Goal: Information Seeking & Learning: Check status

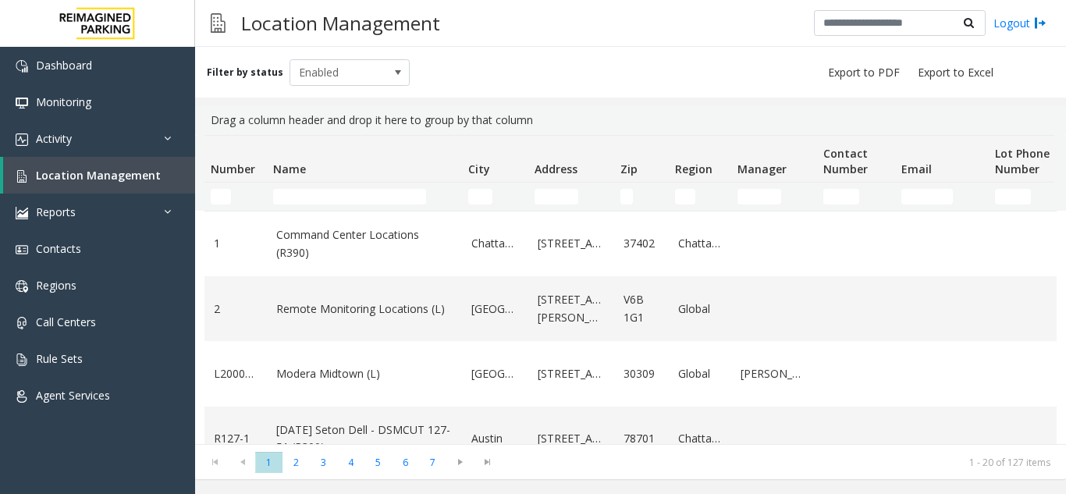
click at [307, 194] on input "Name Filter" at bounding box center [349, 197] width 153 height 16
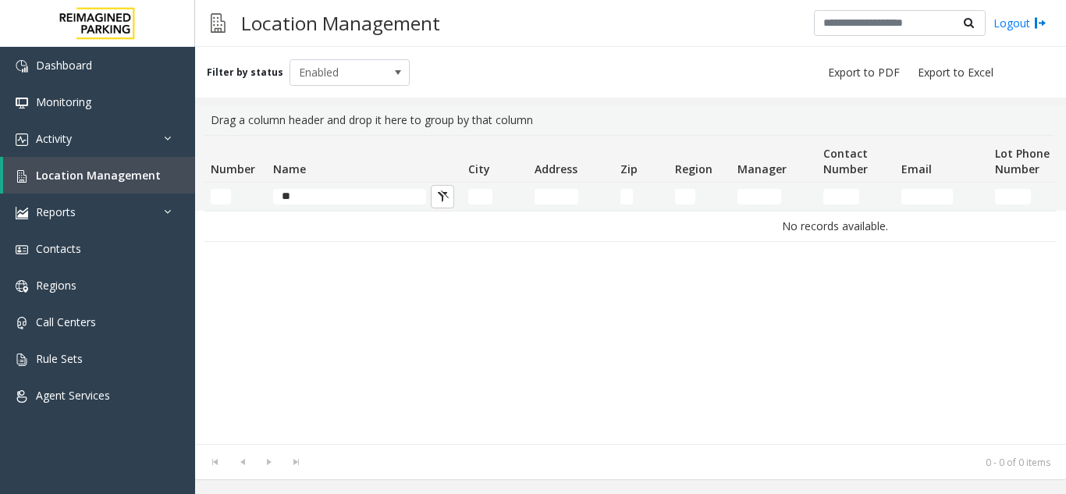
type input "*"
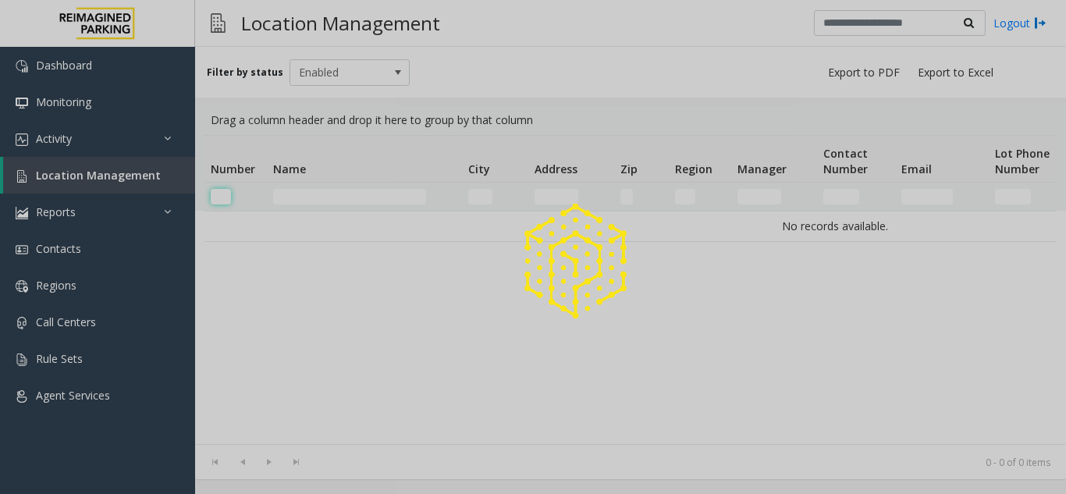
click at [227, 198] on input "Number Filter" at bounding box center [221, 197] width 20 height 16
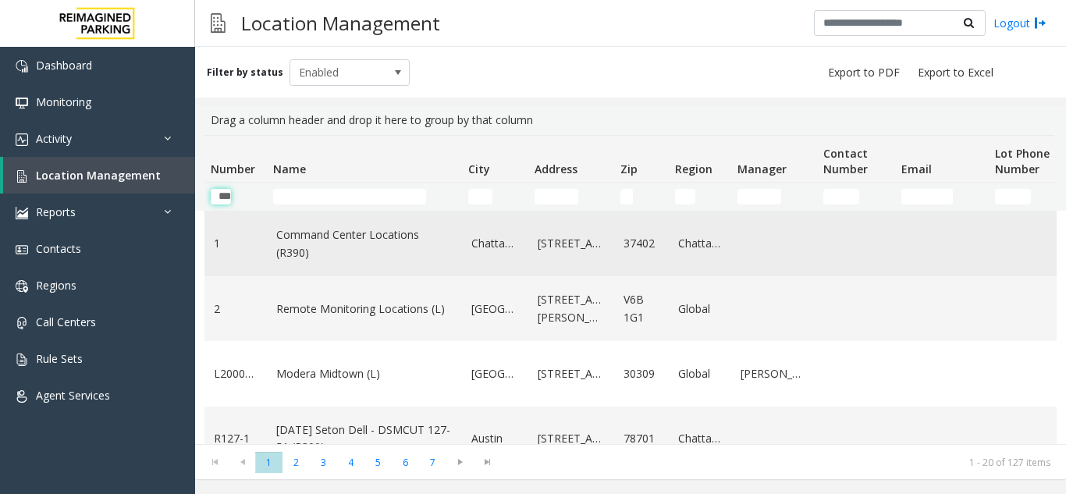
scroll to position [0, 7]
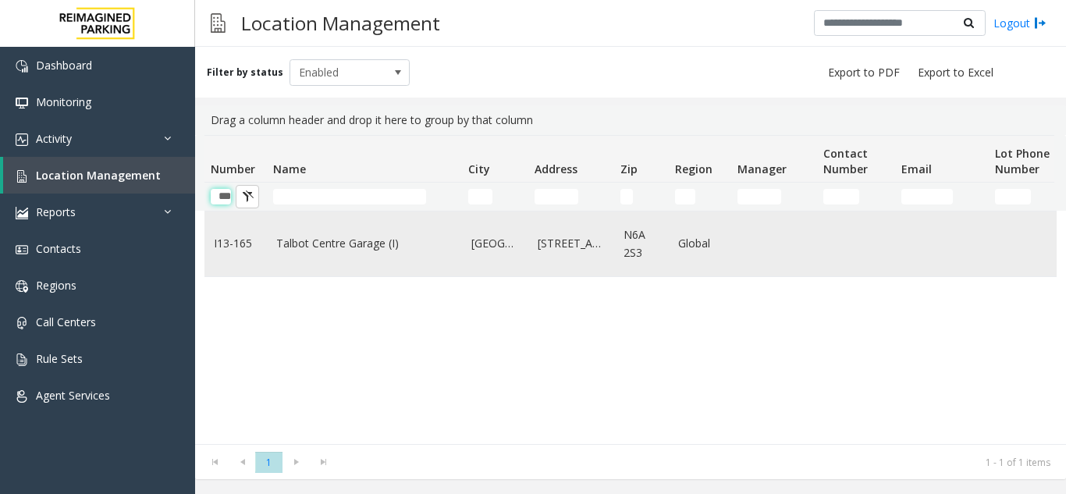
type input "***"
click at [346, 250] on link "Talbot Centre Garage (I)" at bounding box center [364, 243] width 176 height 17
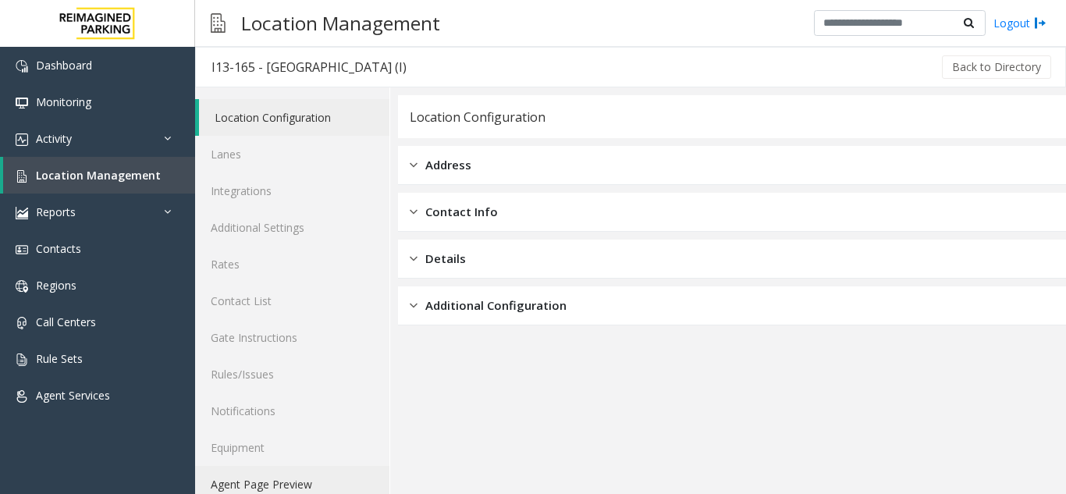
click at [310, 480] on link "Agent Page Preview" at bounding box center [292, 484] width 194 height 37
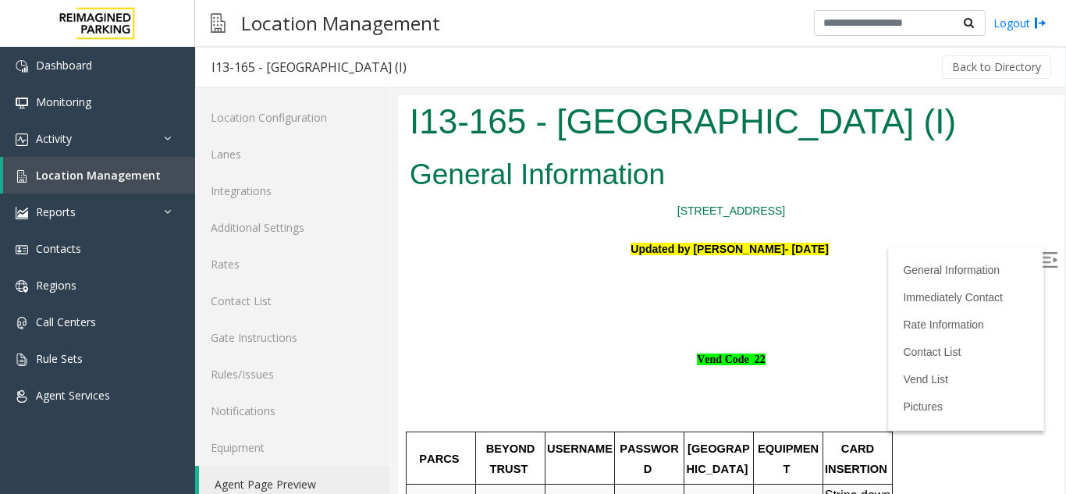
click at [1042, 266] on img at bounding box center [1050, 260] width 16 height 16
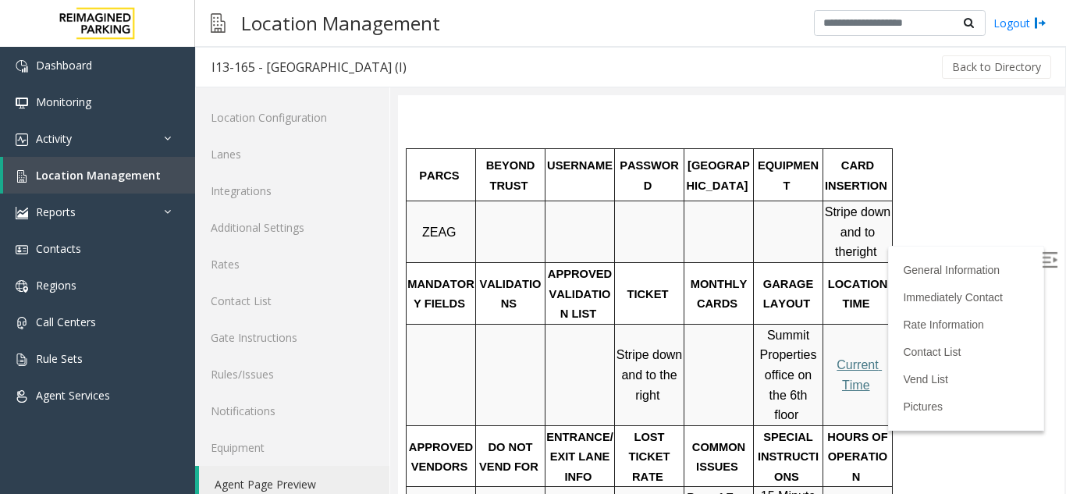
scroll to position [312, 0]
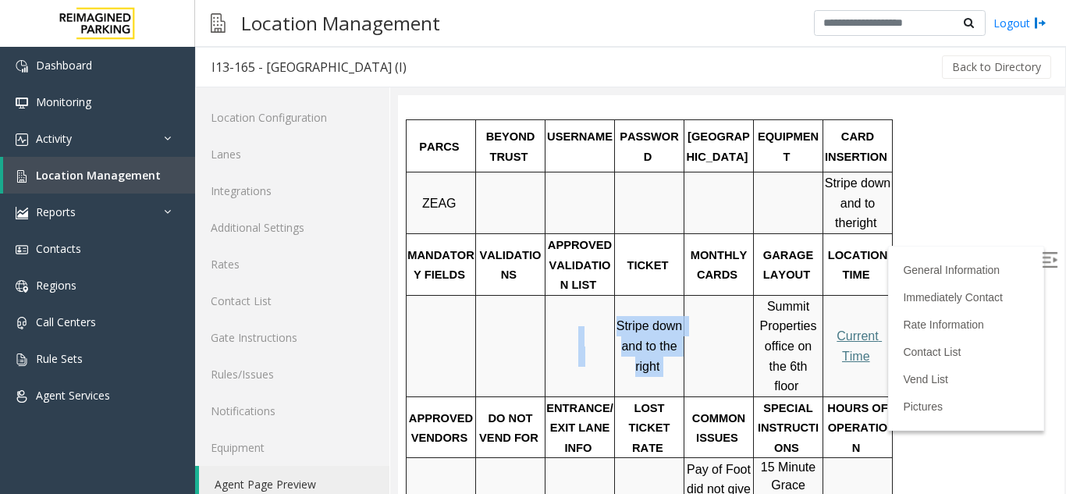
drag, startPoint x: 668, startPoint y: 370, endPoint x: 613, endPoint y: 330, distance: 67.6
click at [613, 330] on tr "Stripe down and to the right Summit Properties office on the 6th floor Current …" at bounding box center [650, 345] width 486 height 101
click at [754, 307] on td "Summit Properties office on the 6th floor" at bounding box center [788, 345] width 69 height 101
drag, startPoint x: 666, startPoint y: 364, endPoint x: 621, endPoint y: 318, distance: 64.6
click at [621, 318] on p "Stripe down and to the right" at bounding box center [649, 346] width 67 height 60
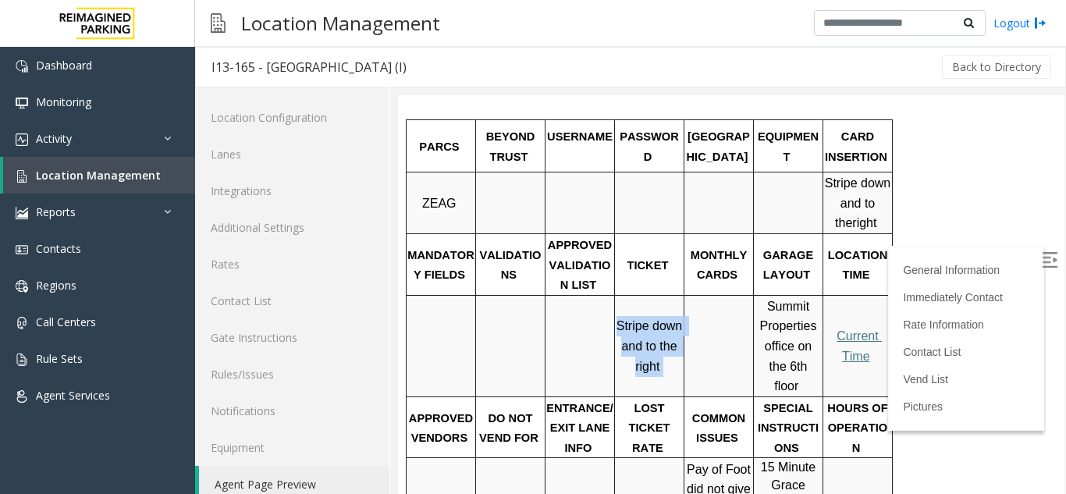
click at [941, 279] on div "PARCS BEYOND TRUST USERNAME PASSWORD PARIS EQUIPMENT CARD INSERTION ZEAG Stripe…" at bounding box center [729, 489] width 647 height 740
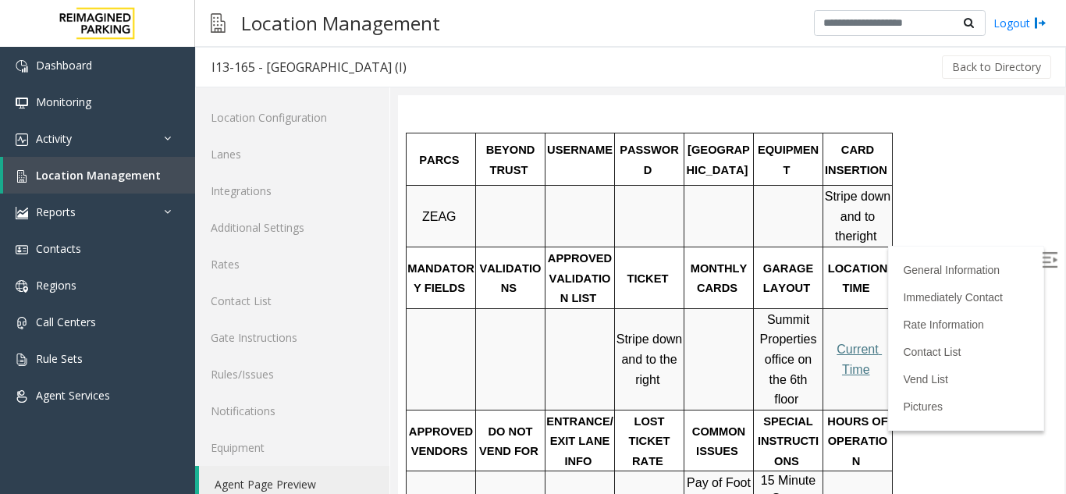
scroll to position [0, 0]
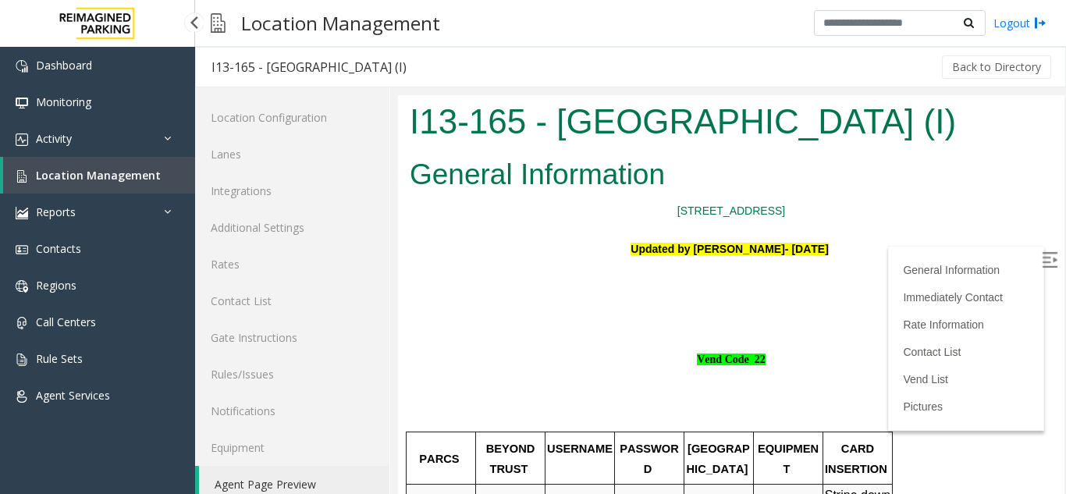
click at [145, 184] on link "Location Management" at bounding box center [99, 175] width 192 height 37
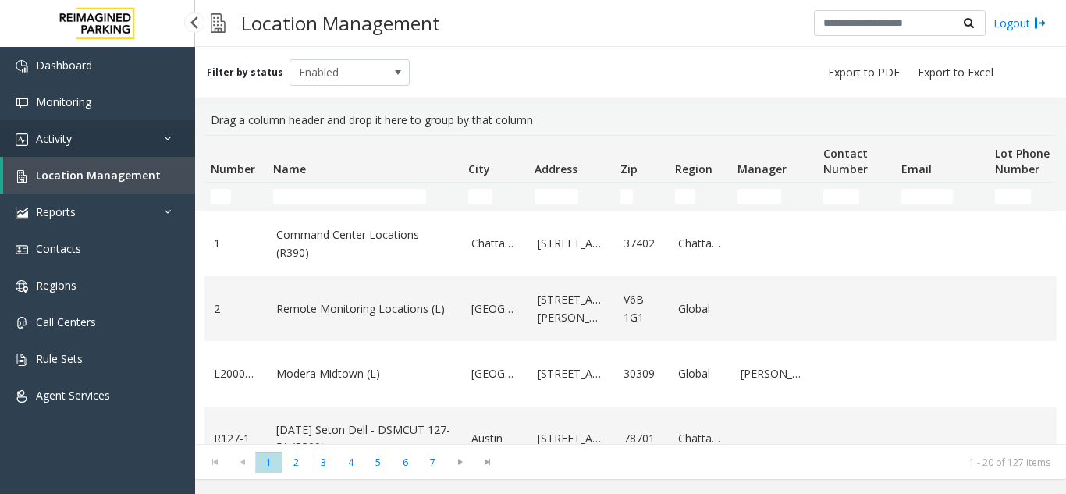
click at [85, 133] on link "Activity" at bounding box center [97, 138] width 195 height 37
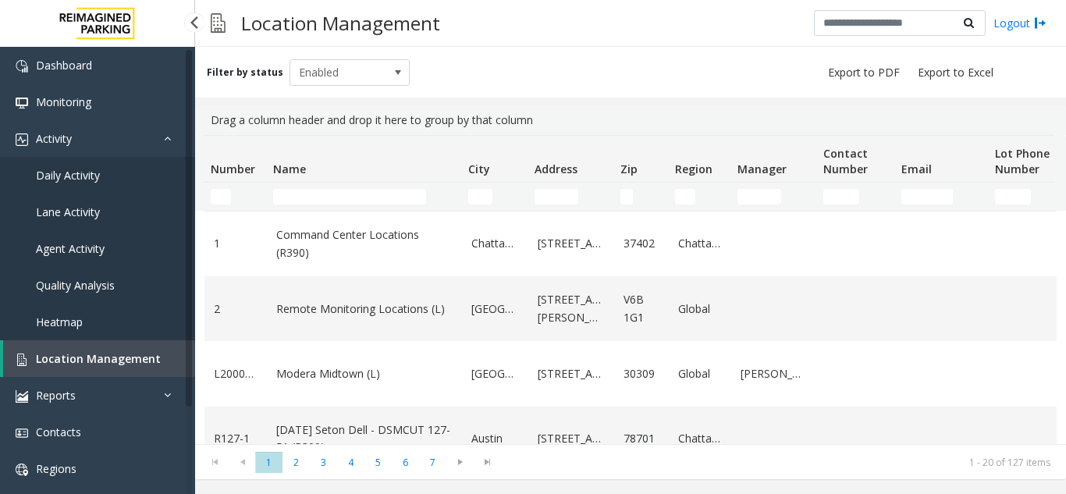
click at [73, 250] on span "Agent Activity" at bounding box center [70, 248] width 69 height 15
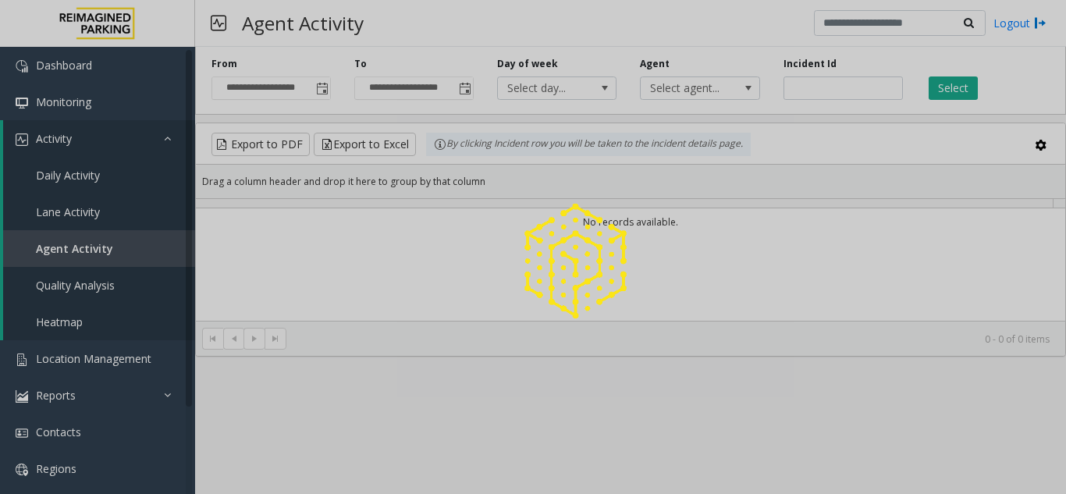
click at [345, 197] on div at bounding box center [533, 247] width 1066 height 494
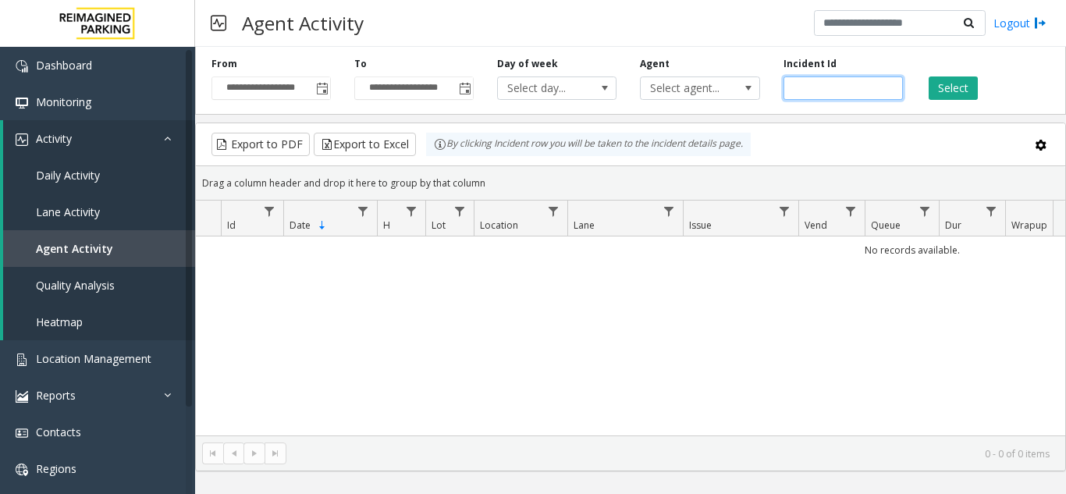
click at [805, 94] on input "number" at bounding box center [842, 87] width 119 height 23
paste input "*******"
type input "*******"
click at [954, 87] on button "Select" at bounding box center [953, 87] width 49 height 23
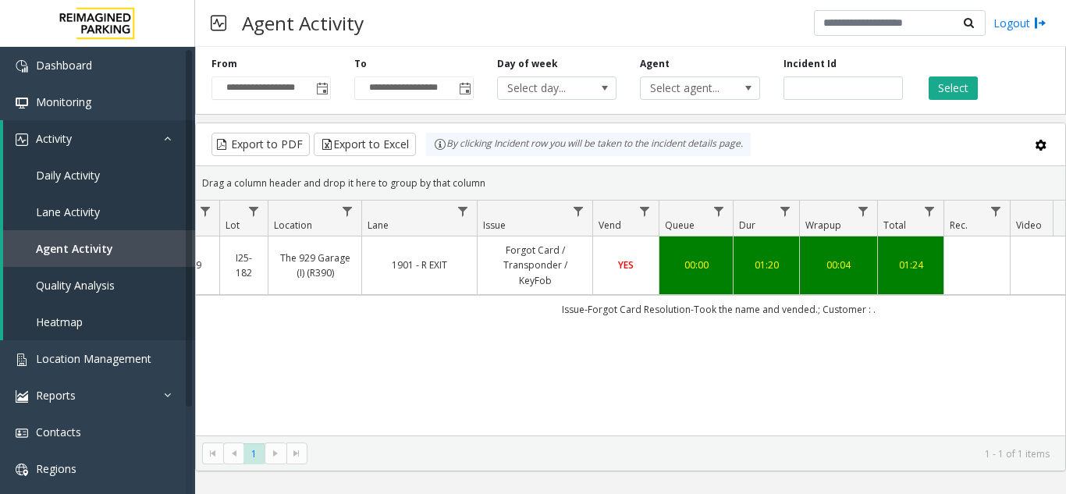
scroll to position [0, 265]
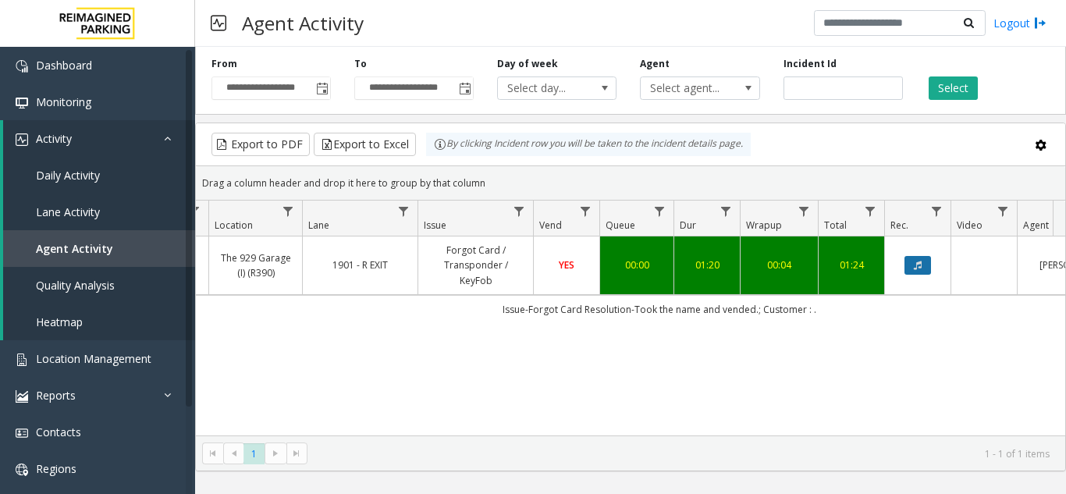
click at [913, 256] on button "Data table" at bounding box center [917, 265] width 27 height 19
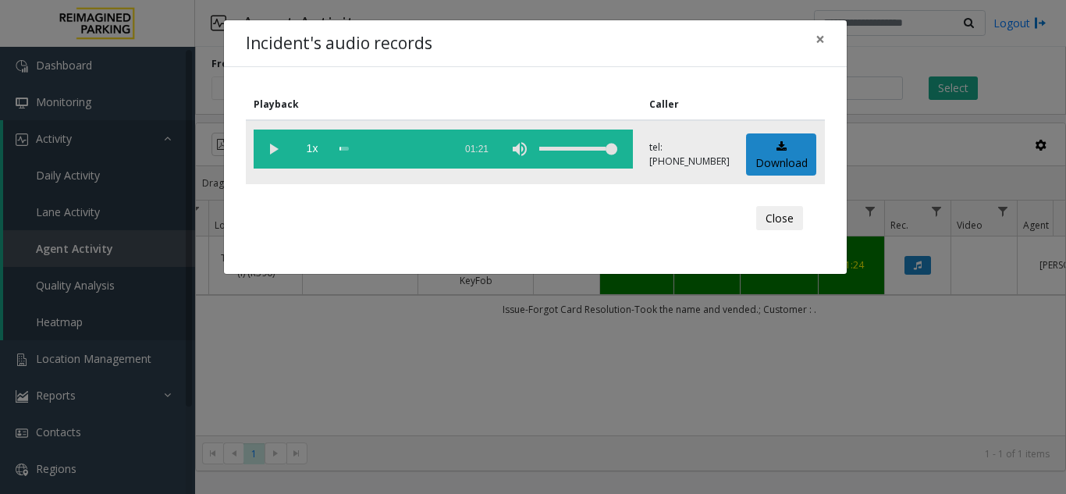
click at [267, 144] on vg-play-pause at bounding box center [273, 149] width 39 height 39
click at [404, 149] on div "scrub bar" at bounding box center [392, 149] width 106 height 39
click at [380, 148] on div "scrub bar" at bounding box center [392, 149] width 106 height 39
click at [362, 144] on div "scrub bar" at bounding box center [392, 149] width 106 height 39
click at [273, 147] on vg-play-pause at bounding box center [273, 149] width 39 height 39
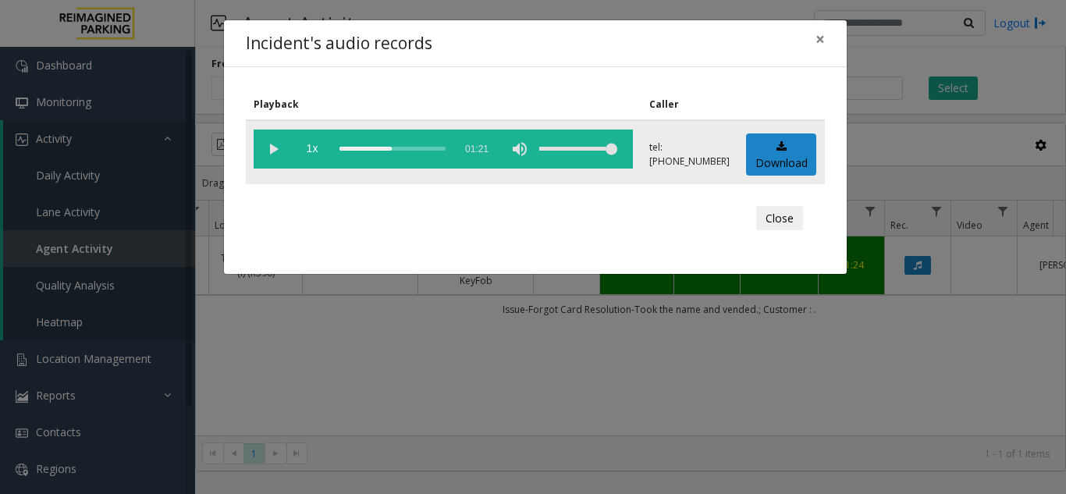
click at [268, 150] on vg-play-pause at bounding box center [273, 149] width 39 height 39
click at [385, 147] on div "scrub bar" at bounding box center [392, 149] width 106 height 39
click at [828, 41] on button "×" at bounding box center [819, 39] width 31 height 38
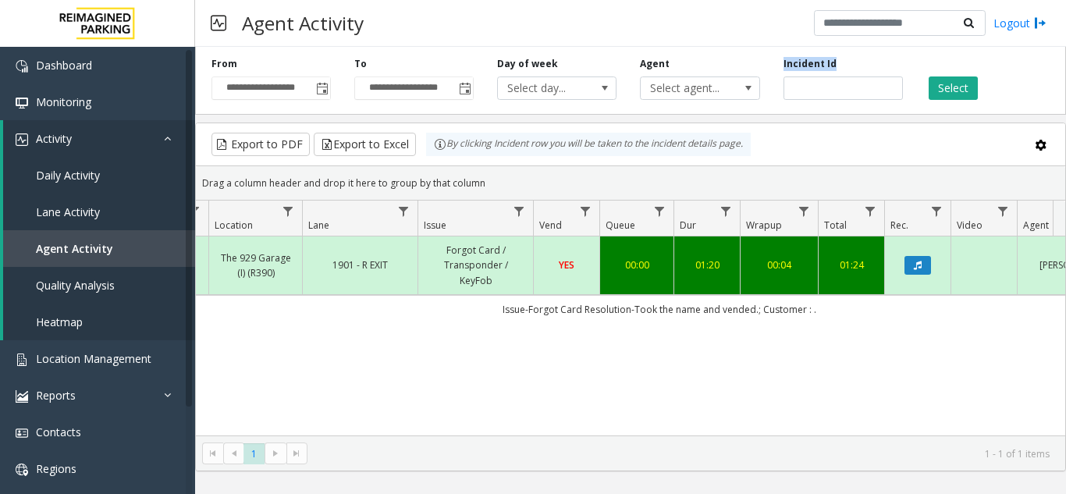
drag, startPoint x: 840, startPoint y: 76, endPoint x: 787, endPoint y: 86, distance: 54.0
click at [784, 84] on div "Incident Id *******" at bounding box center [843, 78] width 143 height 43
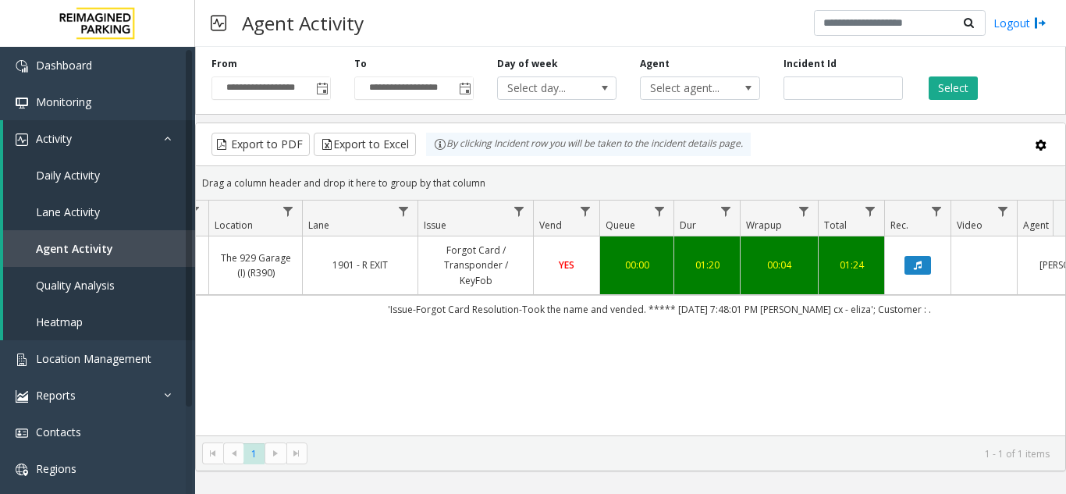
drag, startPoint x: 795, startPoint y: 87, endPoint x: 787, endPoint y: 90, distance: 8.1
drag, startPoint x: 836, startPoint y: 88, endPoint x: 790, endPoint y: 93, distance: 47.1
click at [790, 93] on input "*******" at bounding box center [842, 87] width 119 height 23
click at [105, 250] on span "Agent Activity" at bounding box center [74, 248] width 77 height 15
click at [127, 354] on span "Location Management" at bounding box center [93, 358] width 115 height 15
